Goal: Check status: Check status

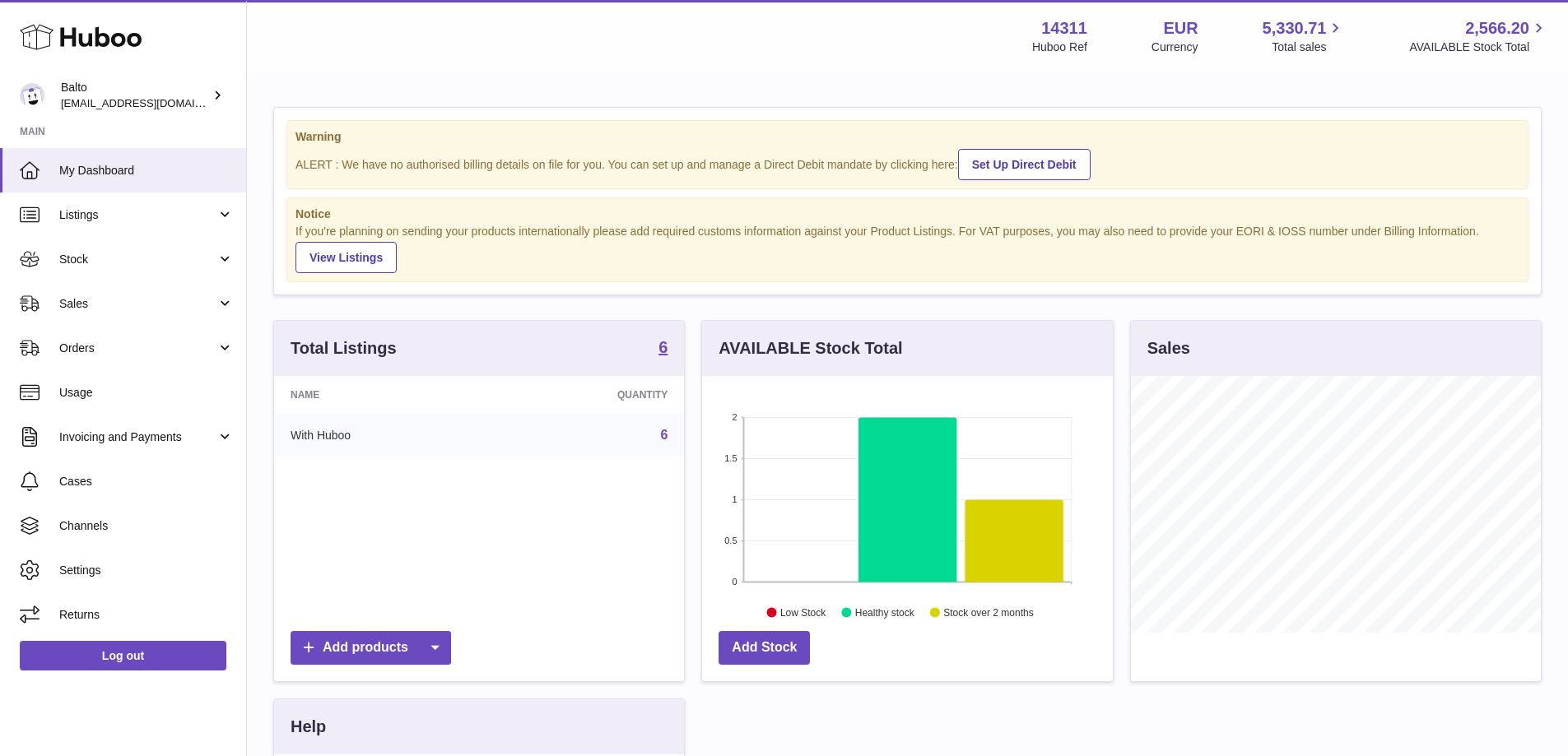
scroll to position [256, 411]
click at [193, 249] on link "Stock" at bounding box center [123, 259] width 246 height 45
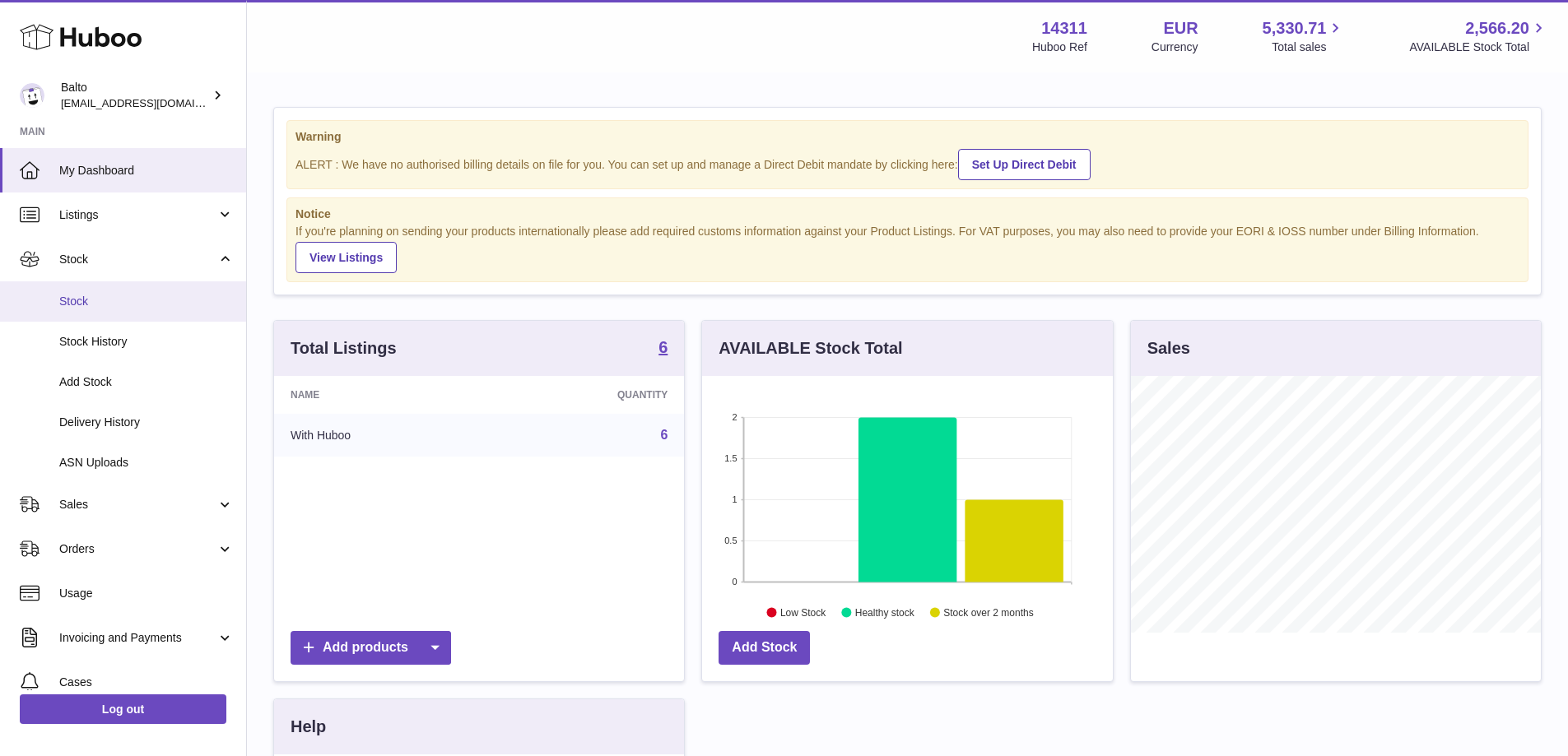
click at [192, 288] on link "Stock" at bounding box center [123, 302] width 246 height 40
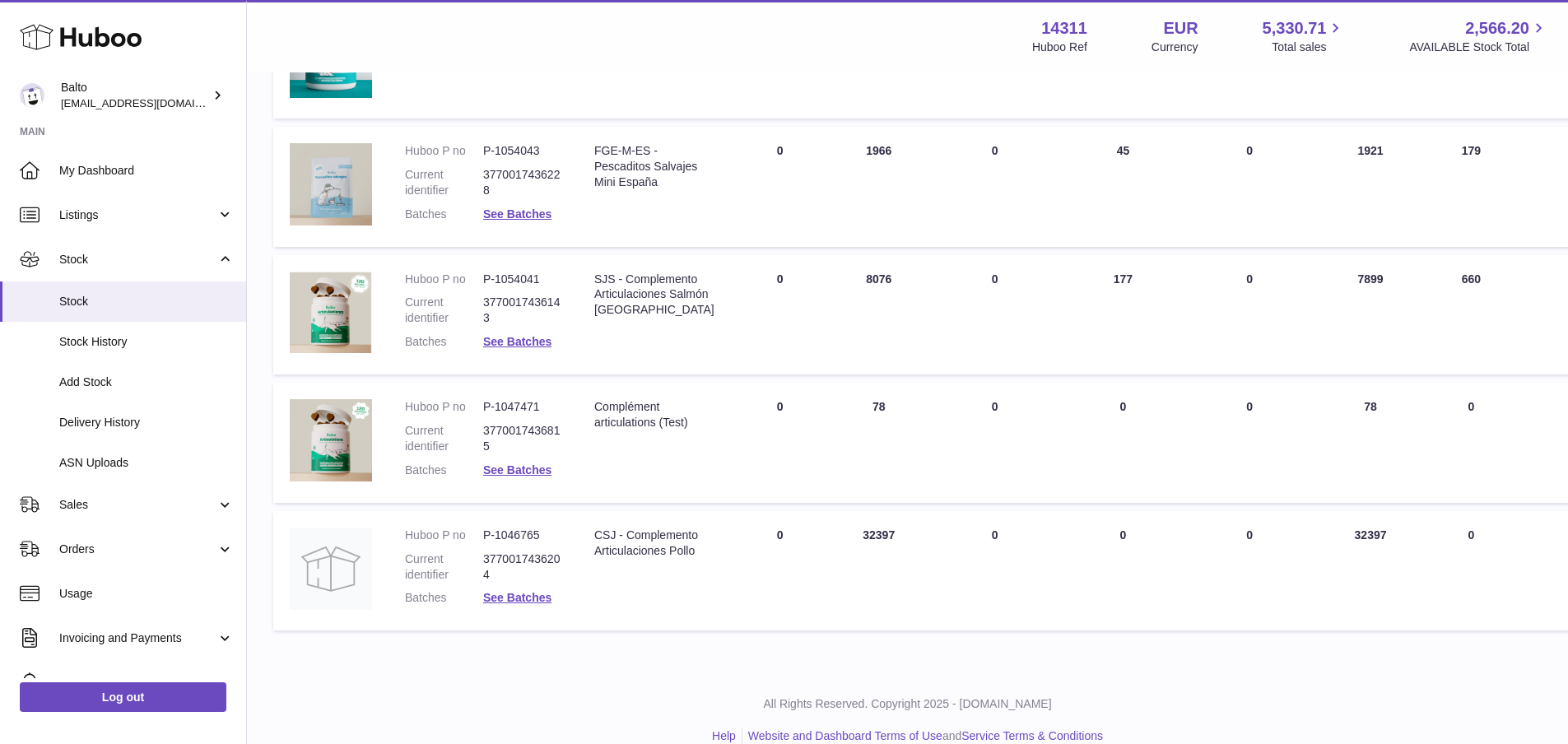
scroll to position [329, 0]
click at [547, 476] on dd "See Batches" at bounding box center [522, 469] width 78 height 16
click at [546, 473] on link "See Batches" at bounding box center [516, 469] width 68 height 13
click at [657, 524] on div at bounding box center [784, 372] width 1568 height 744
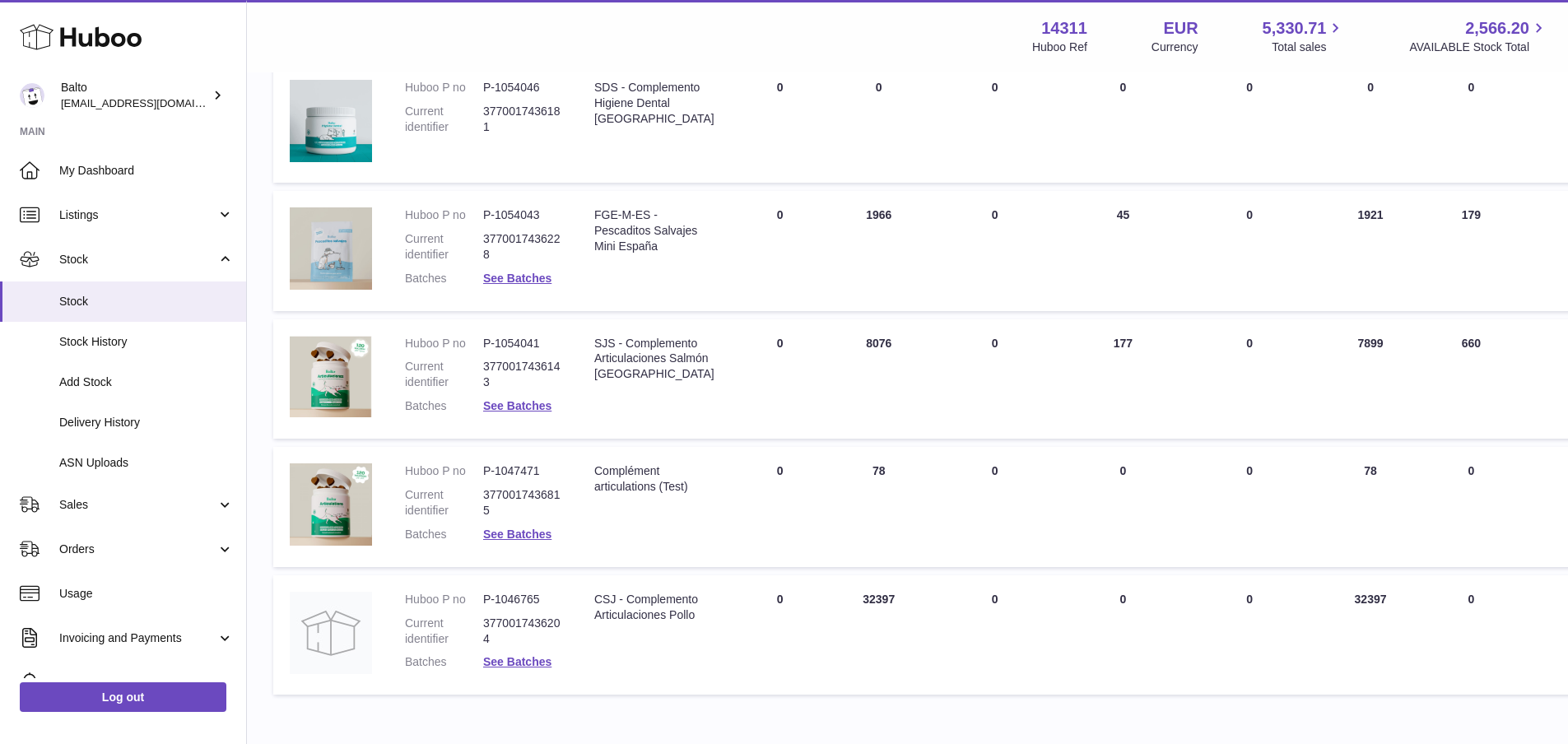
scroll to position [165, 0]
